Goal: Task Accomplishment & Management: Manage account settings

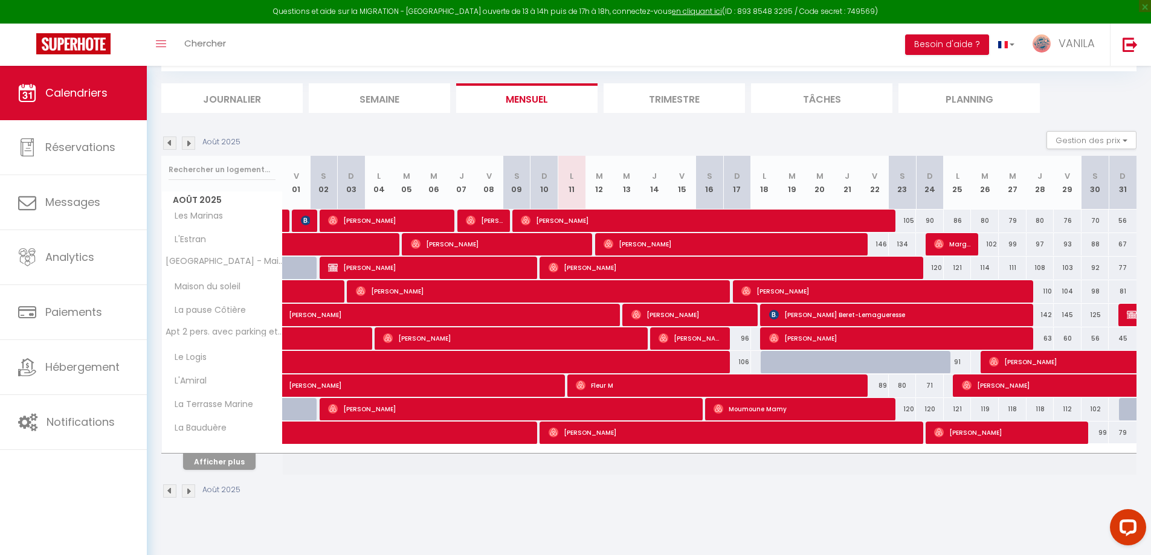
scroll to position [66, 0]
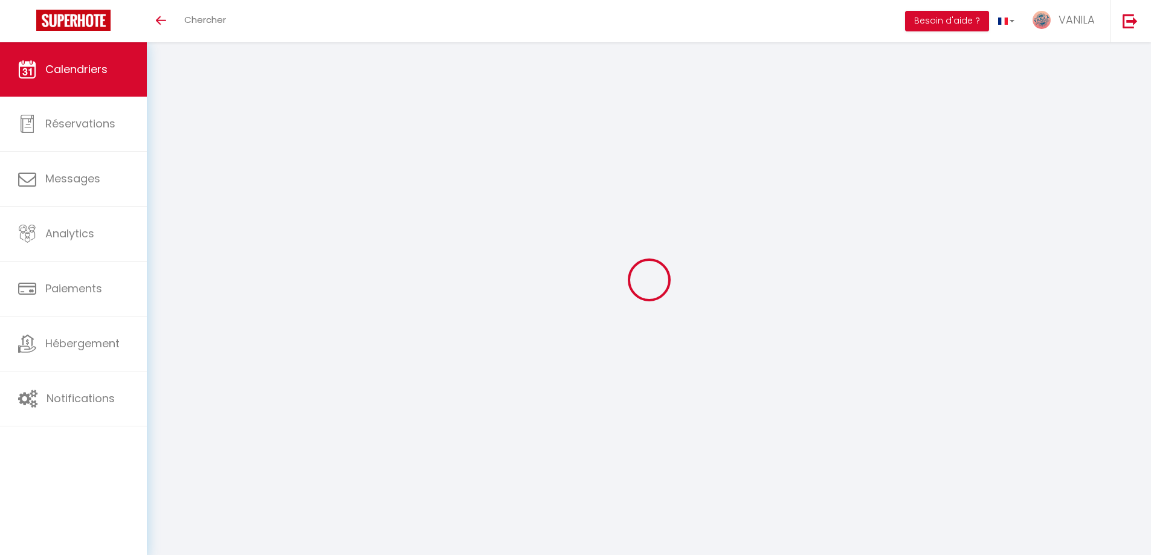
scroll to position [66, 0]
select select
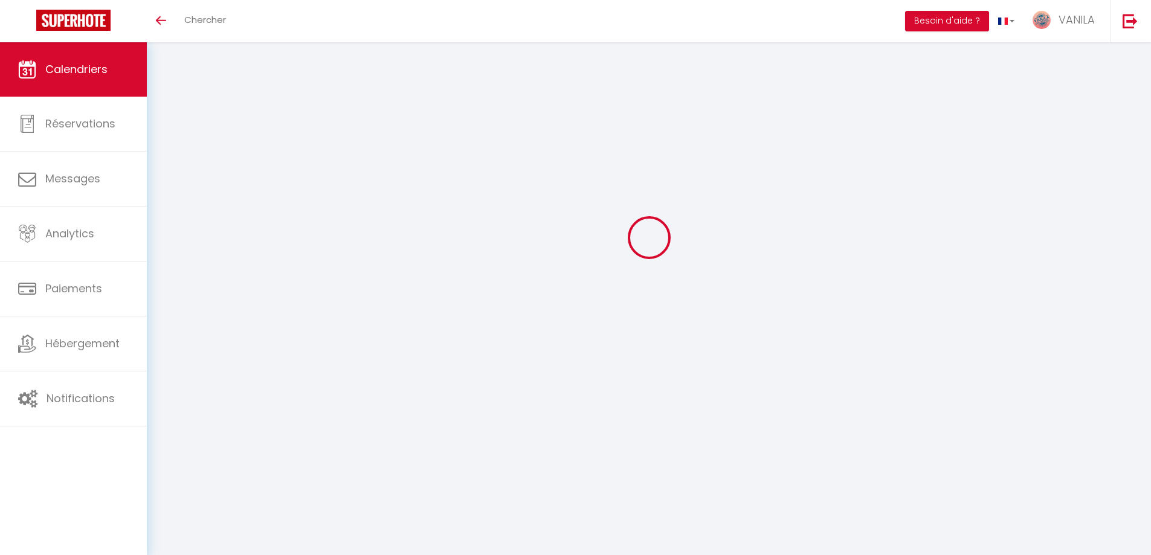
select select
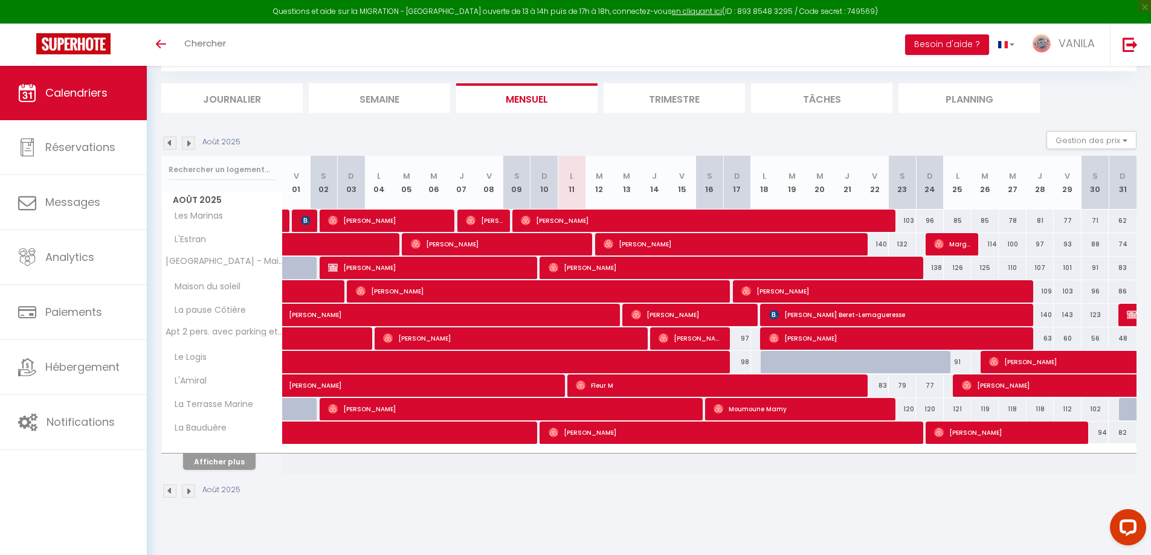
scroll to position [0, 0]
click at [239, 463] on button "Afficher plus" at bounding box center [219, 462] width 73 height 16
select select
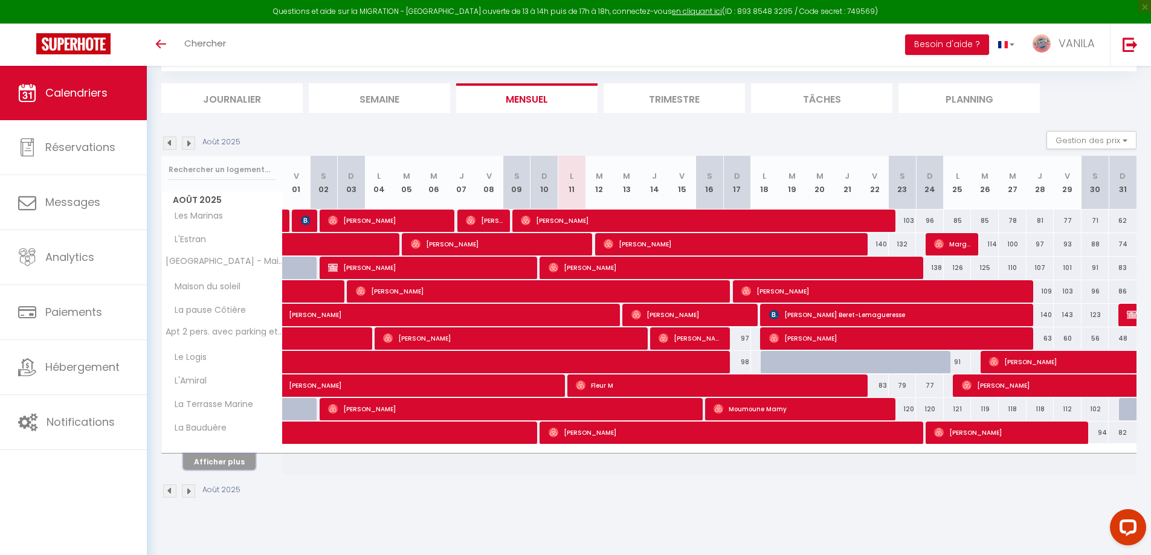
select select
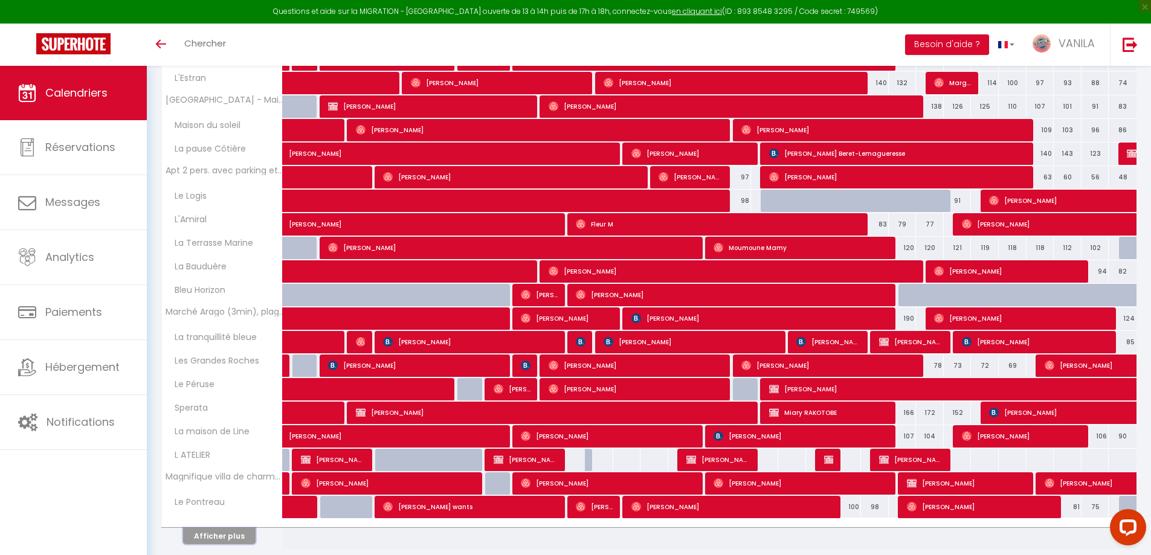
scroll to position [247, 0]
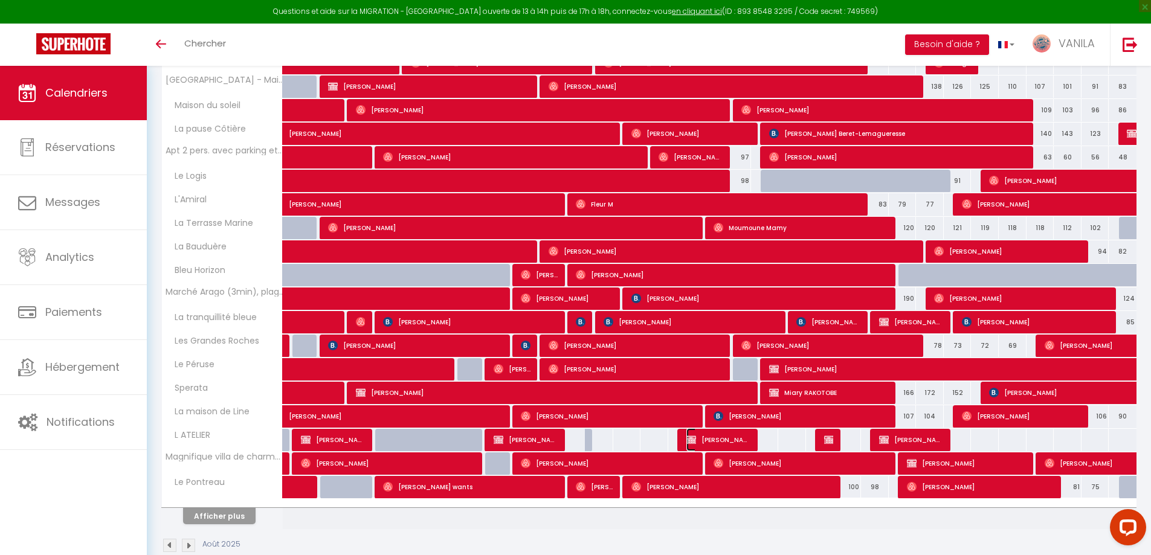
click at [740, 439] on span "[PERSON_NAME]" at bounding box center [718, 439] width 65 height 23
select select "OK"
select select "0"
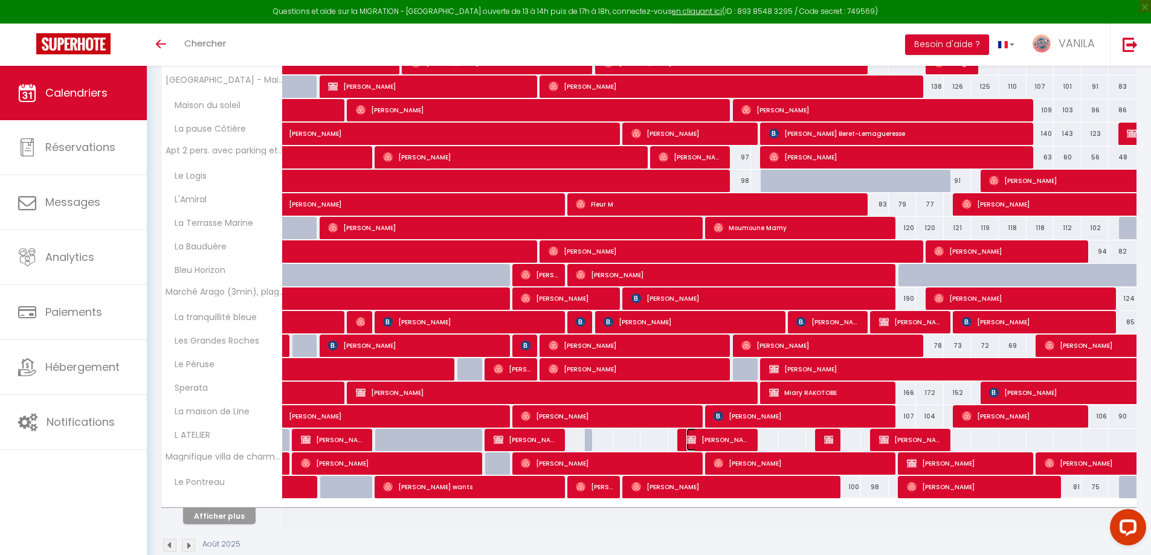
select select "1"
select select
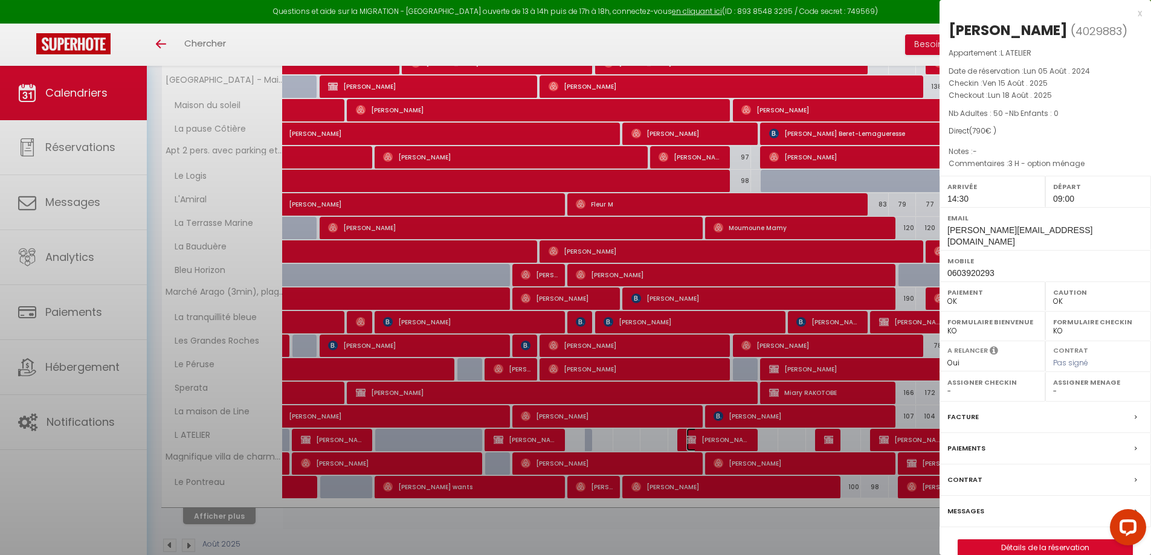
select select "13718"
select select "22280"
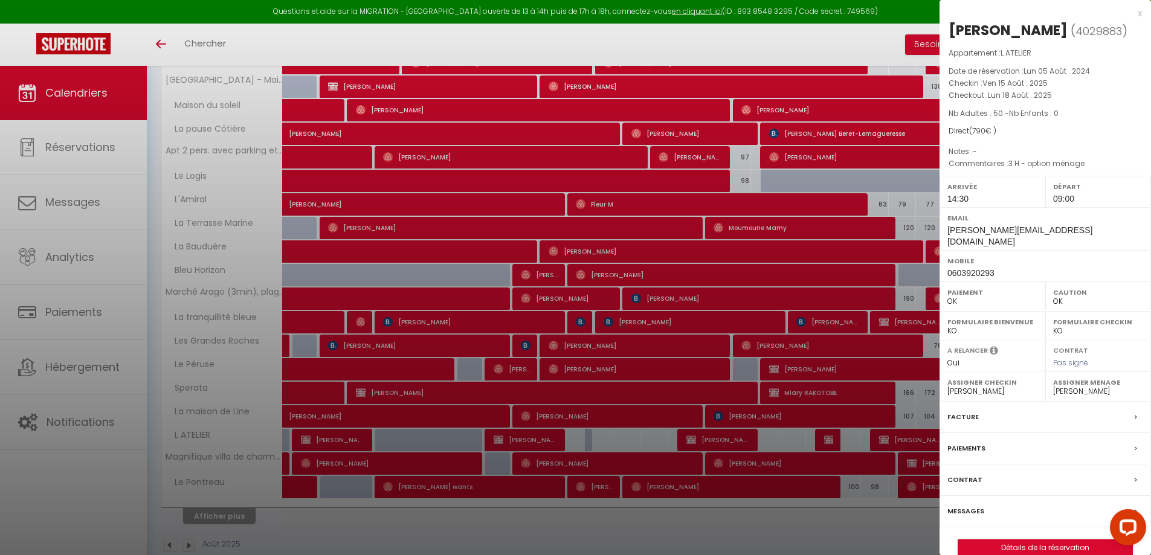
click at [740, 439] on div at bounding box center [575, 277] width 1151 height 555
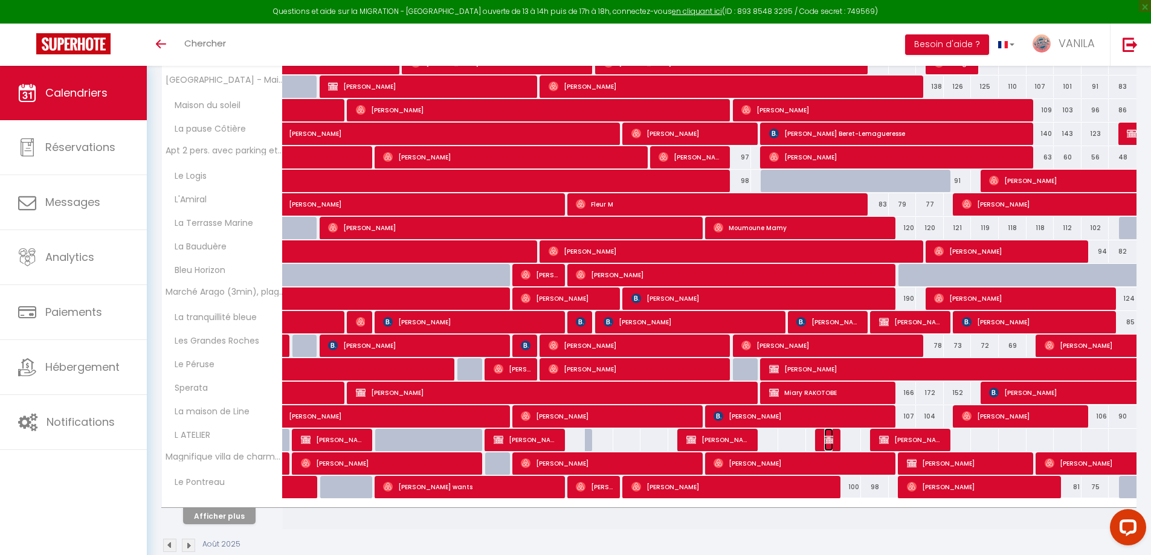
click at [825, 441] on img at bounding box center [829, 440] width 10 height 10
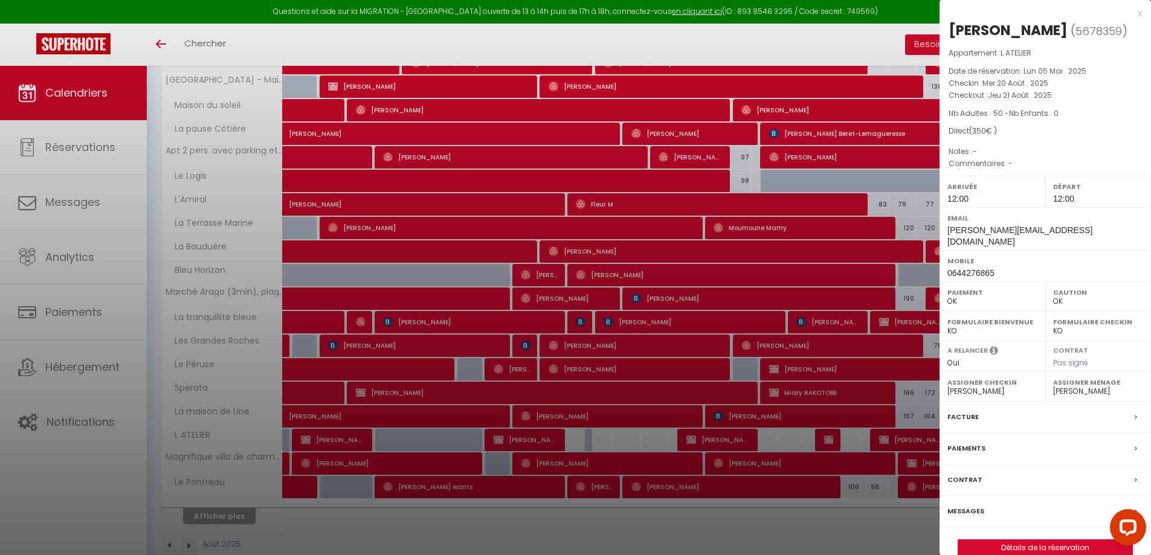
click at [779, 441] on div at bounding box center [575, 277] width 1151 height 555
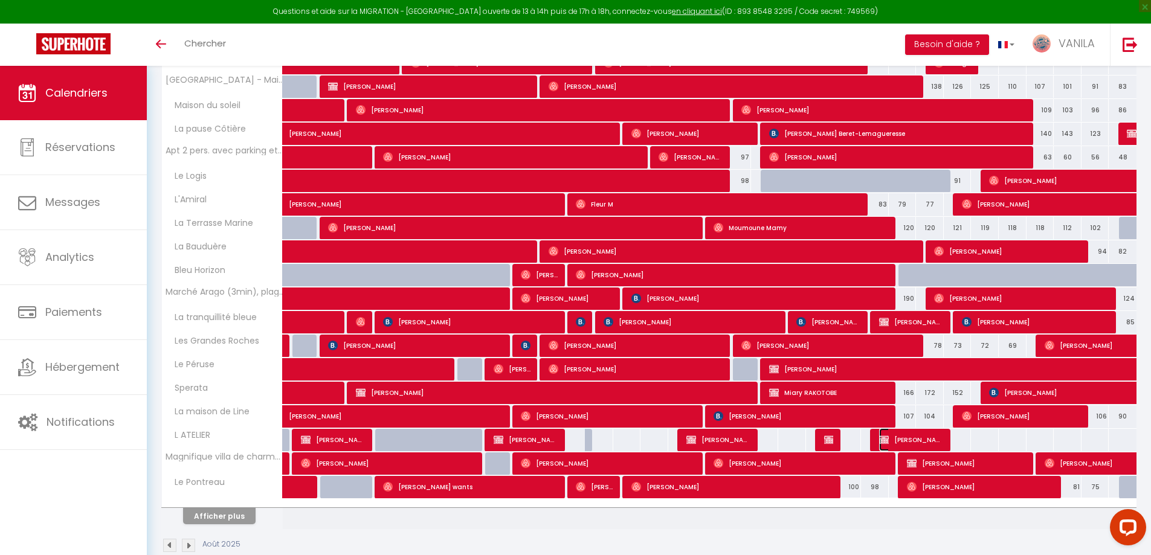
click at [895, 444] on span "[PERSON_NAME]" at bounding box center [911, 439] width 65 height 23
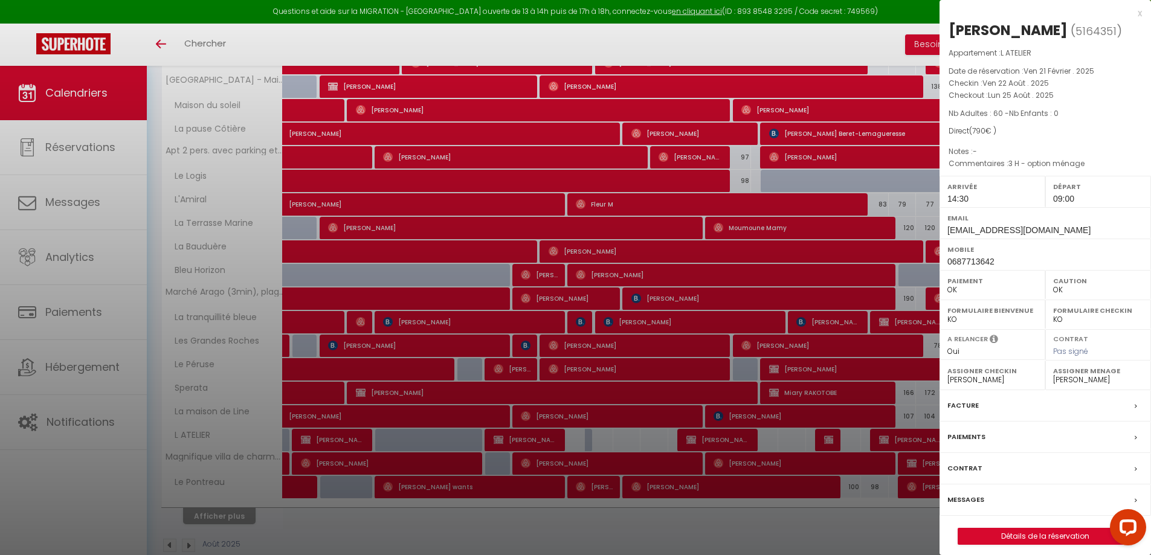
click at [857, 440] on div at bounding box center [575, 277] width 1151 height 555
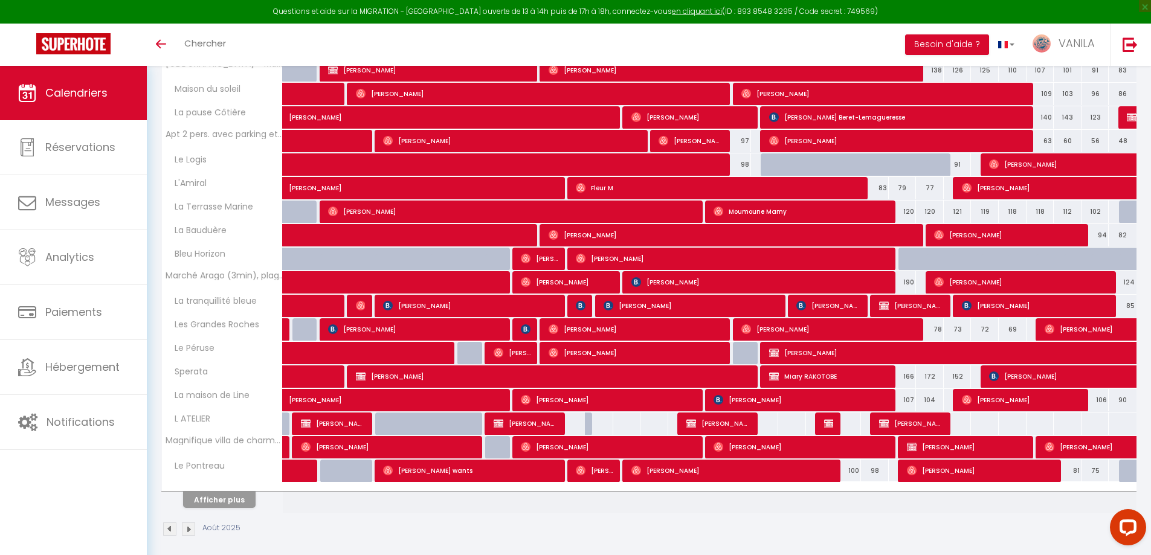
scroll to position [271, 0]
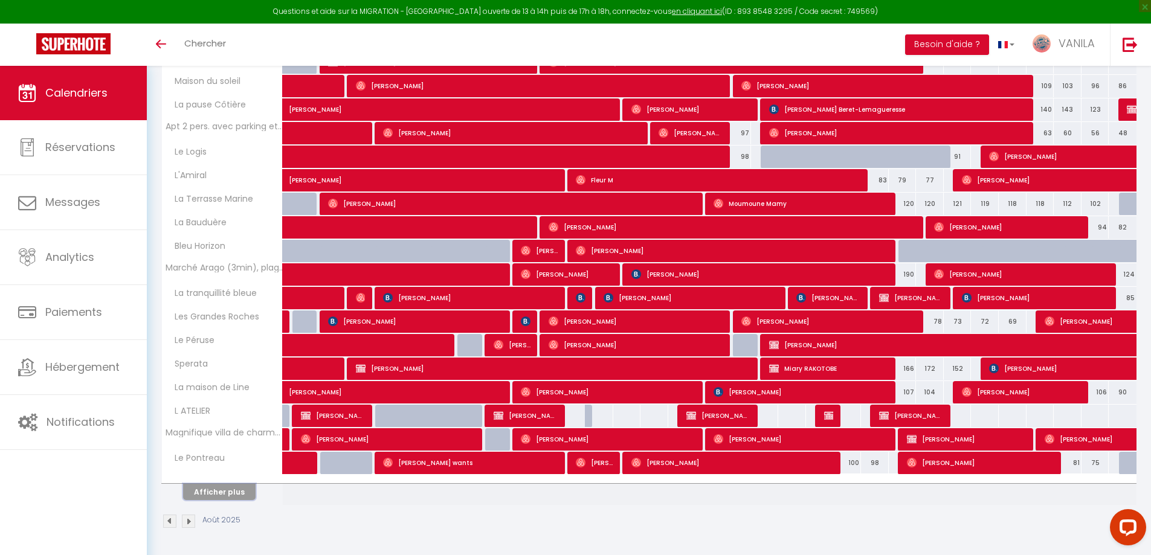
click at [233, 489] on button "Afficher plus" at bounding box center [219, 492] width 73 height 16
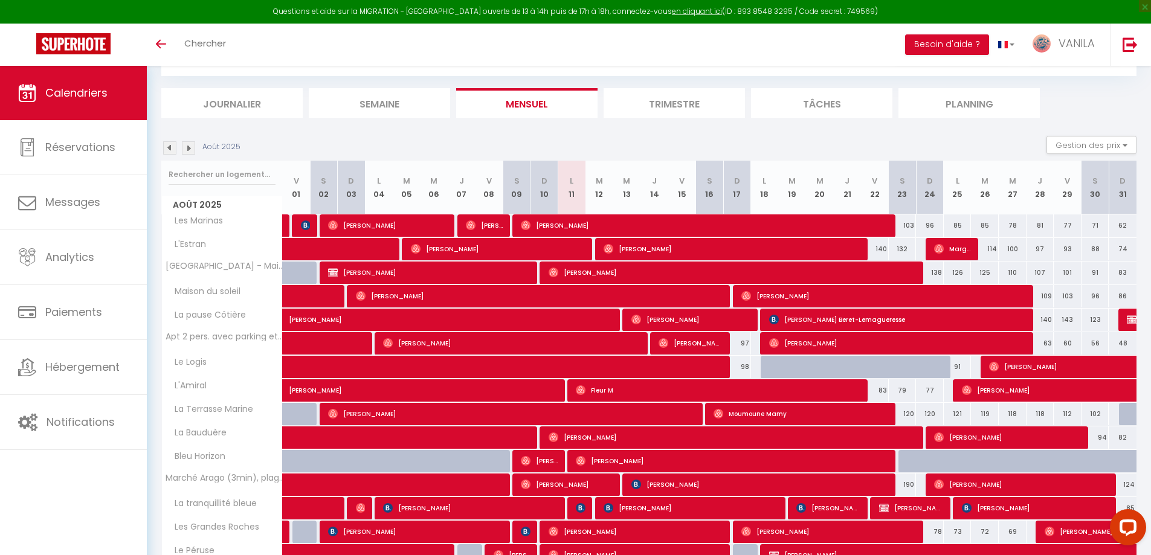
scroll to position [0, 0]
